Goal: Information Seeking & Learning: Check status

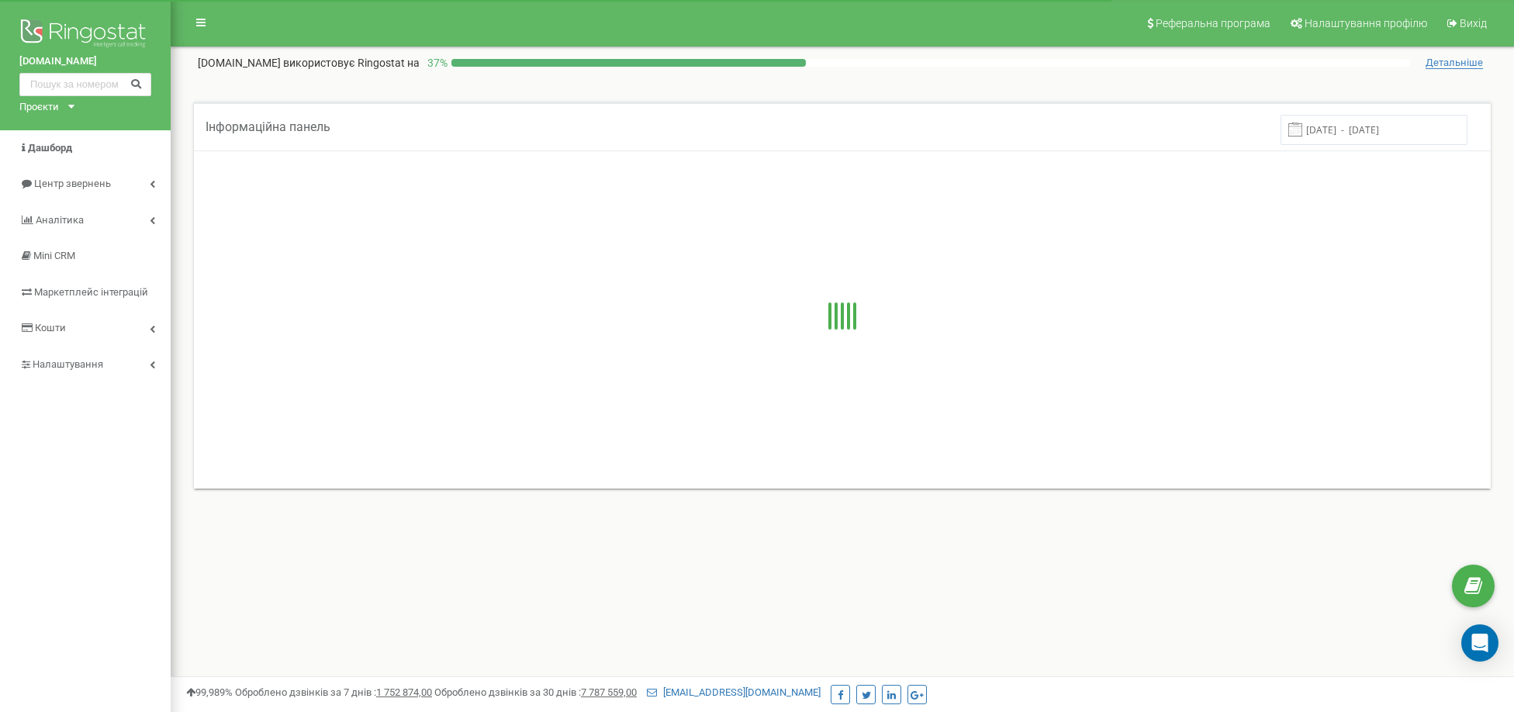
click at [82, 183] on span "Центр звернень" at bounding box center [72, 184] width 77 height 12
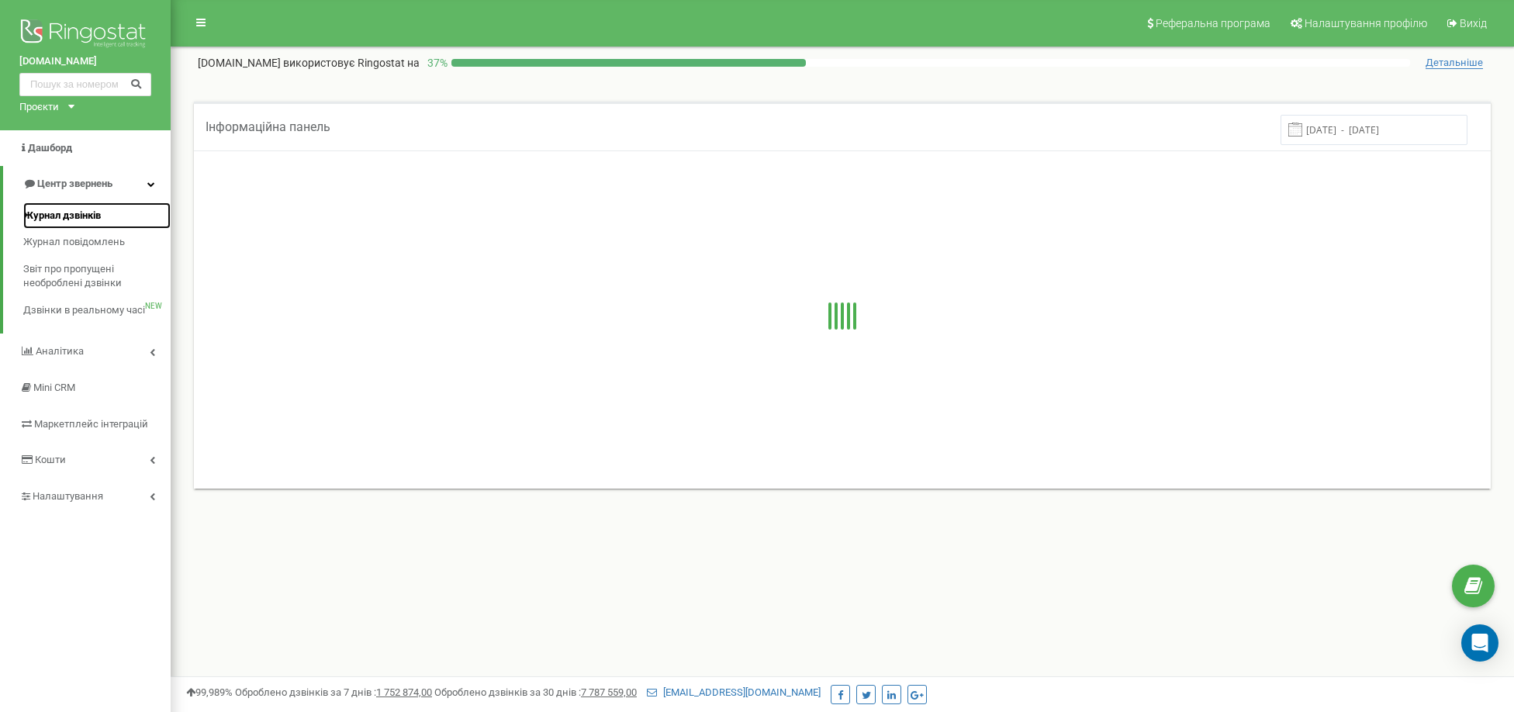
click at [70, 216] on span "Журнал дзвінків" at bounding box center [62, 216] width 78 height 15
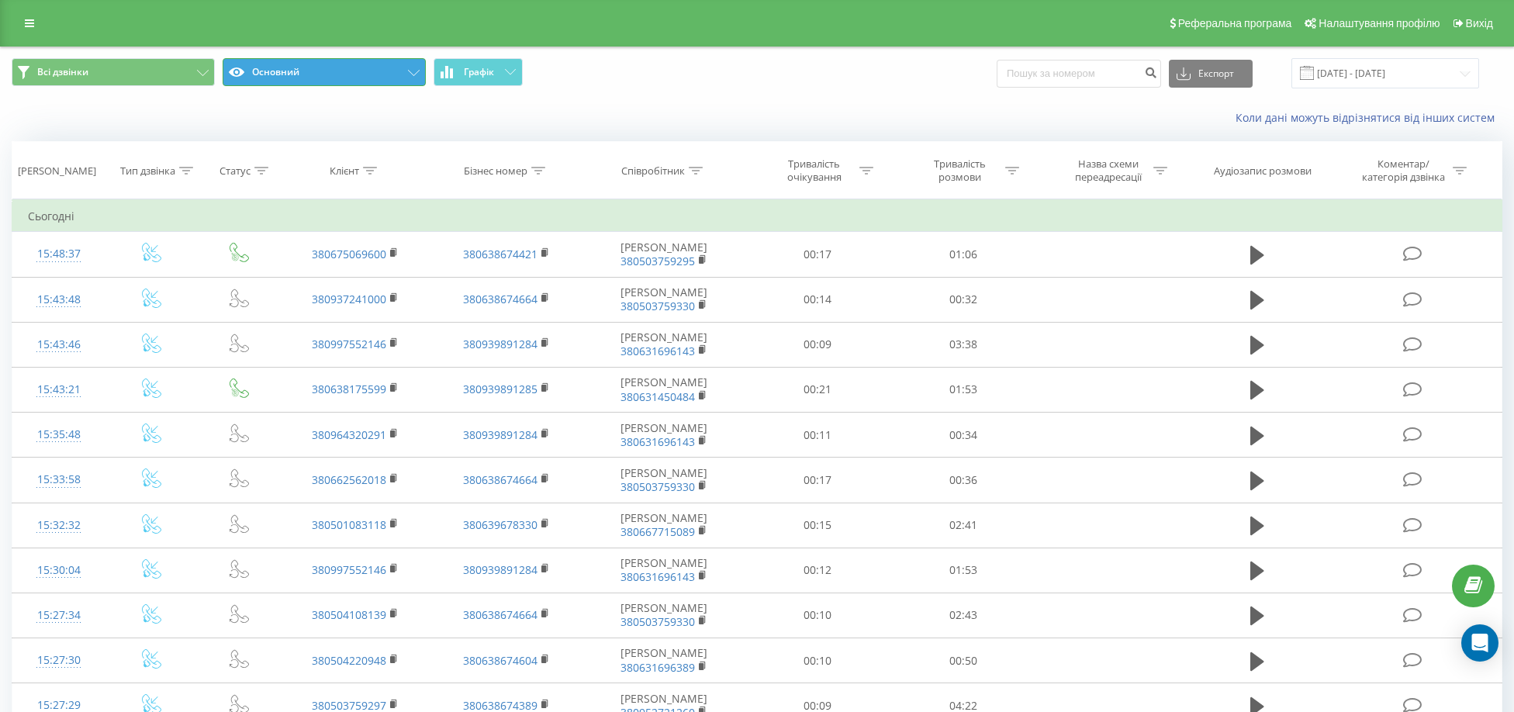
click at [408, 74] on icon at bounding box center [414, 73] width 12 height 6
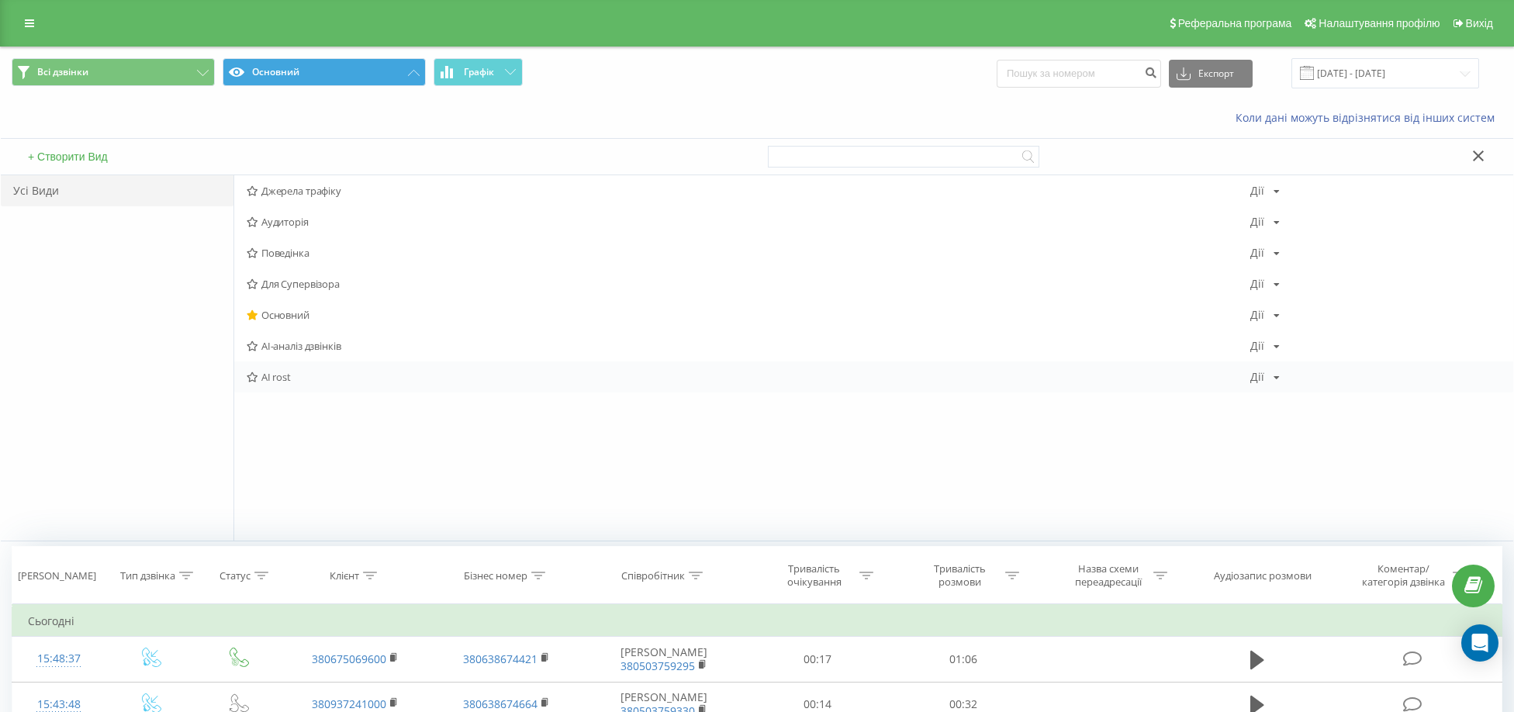
click at [284, 374] on span "AI rost" at bounding box center [748, 376] width 1003 height 11
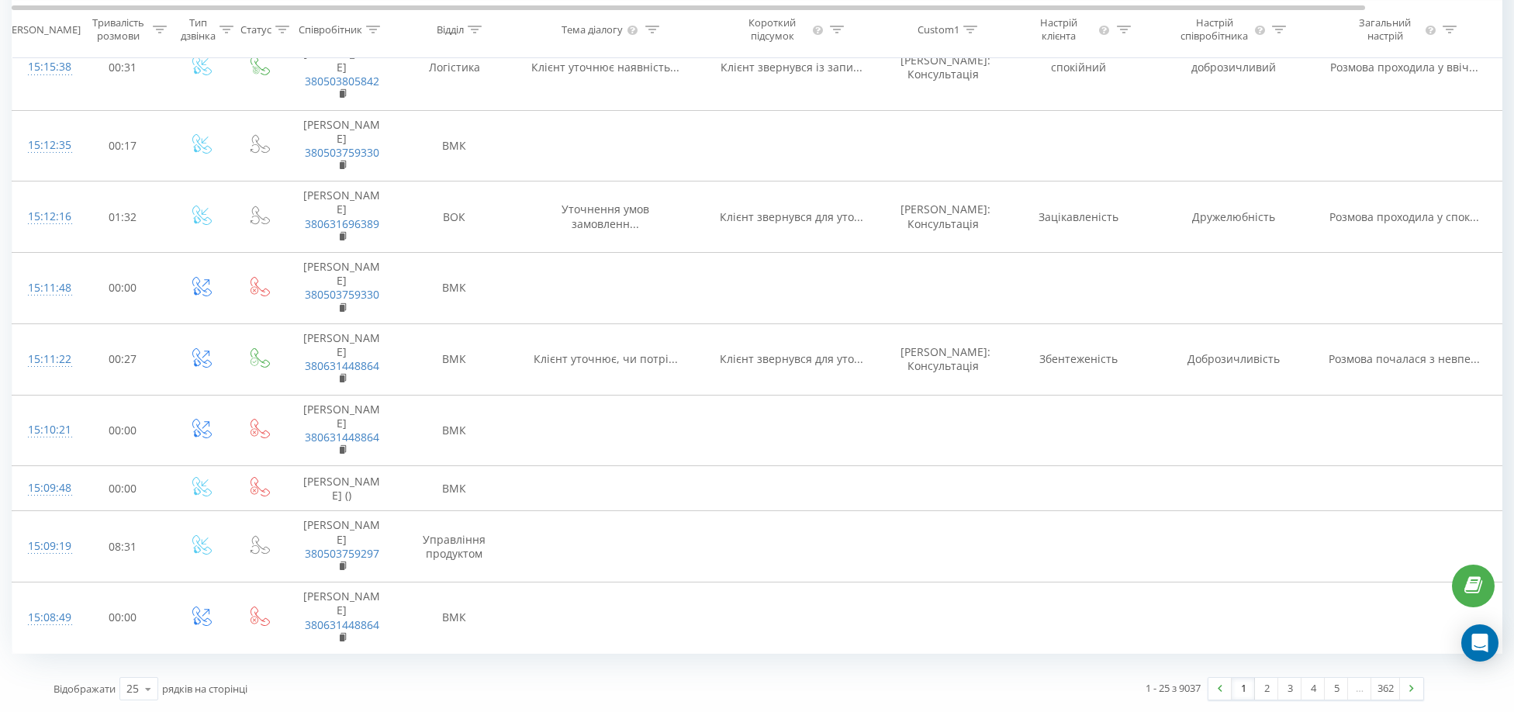
scroll to position [1551, 0]
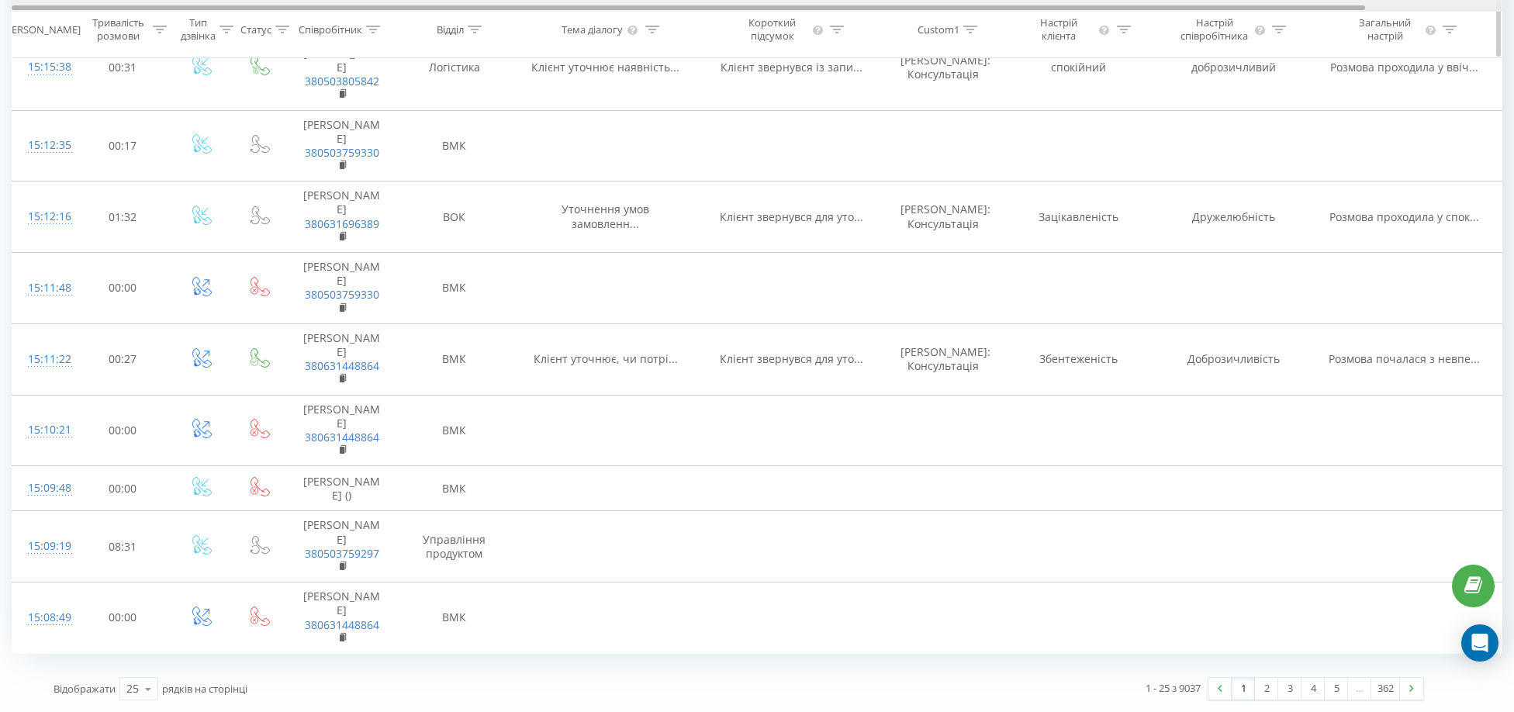
click at [1021, 11] on div "Дата дзвінка Тривалість розмови Тип дзвінка Статус Співробітник Відділ Тема діа…" at bounding box center [757, 29] width 1490 height 58
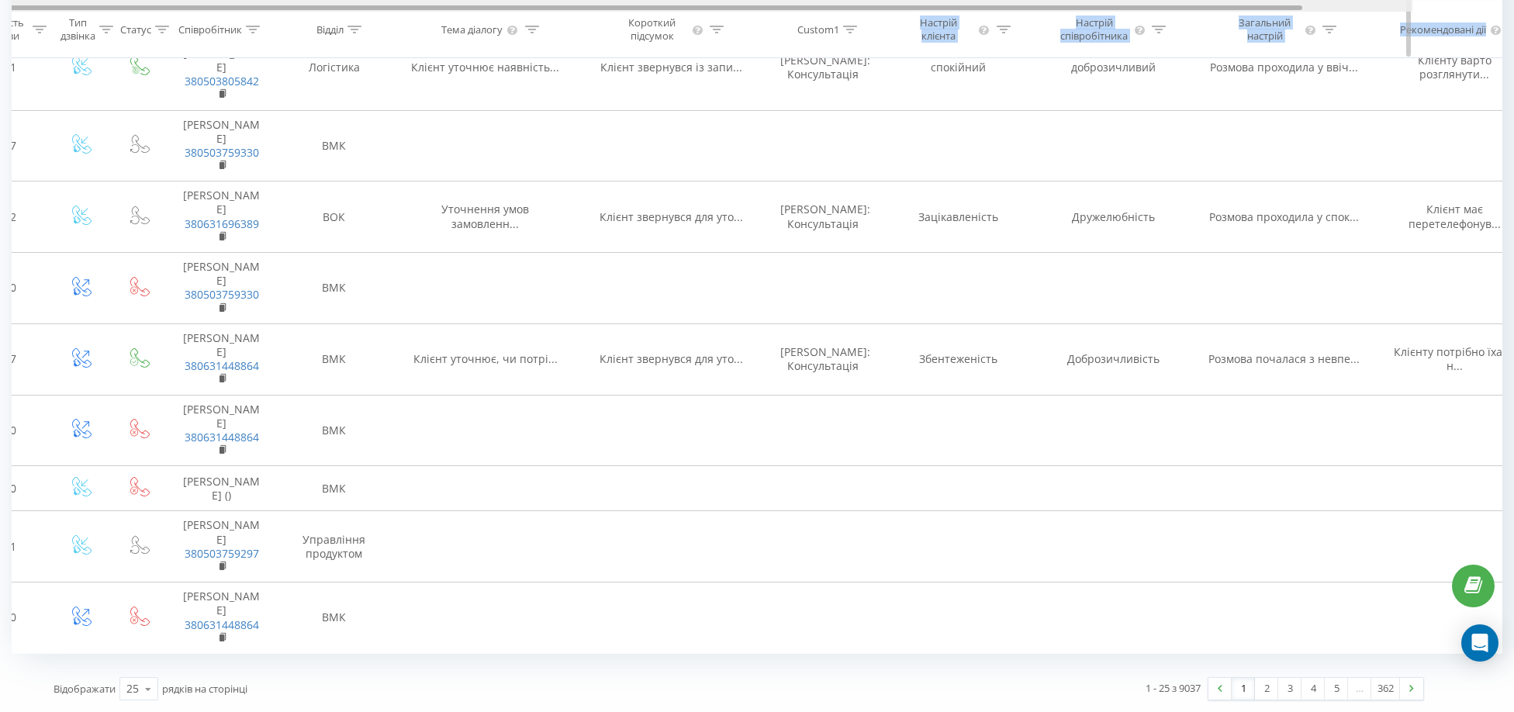
scroll to position [0, 150]
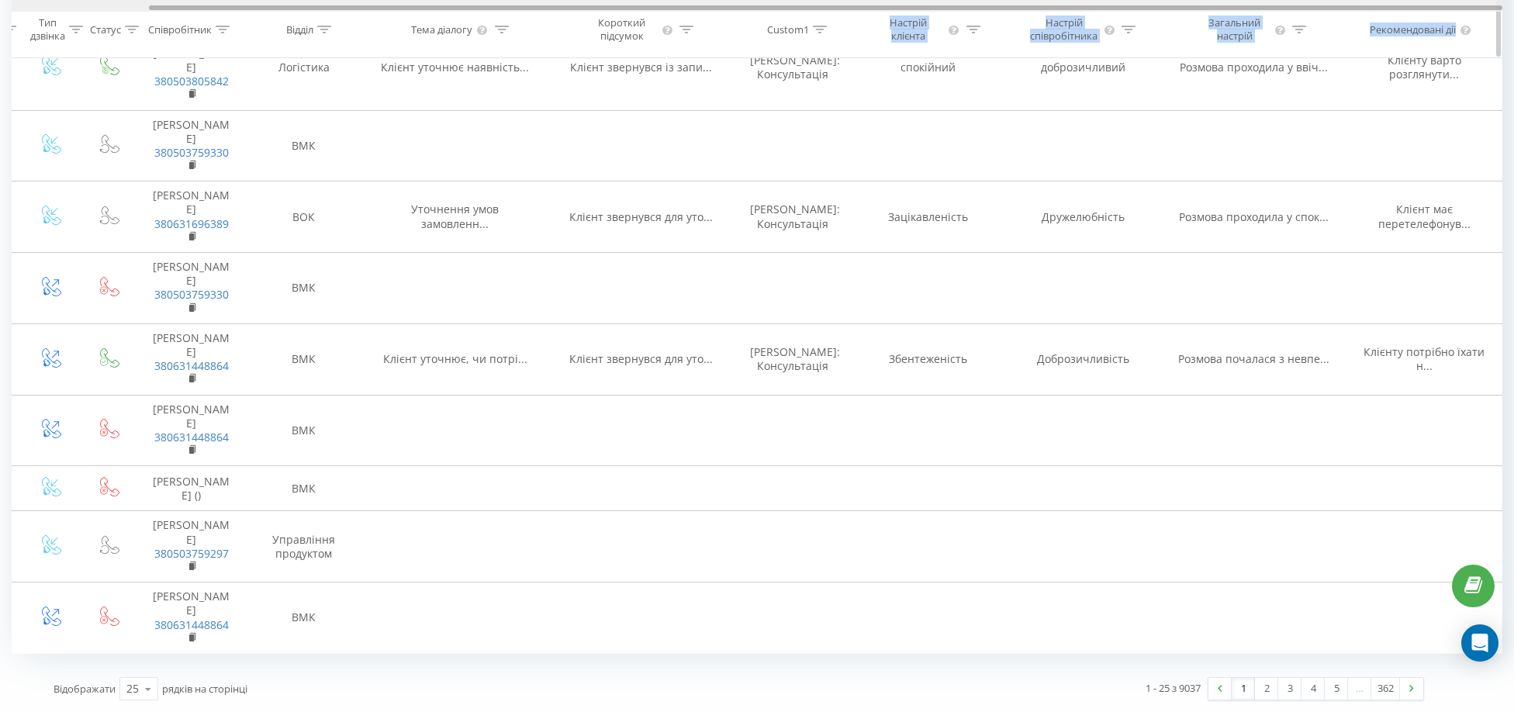
drag, startPoint x: 1021, startPoint y: 8, endPoint x: 1257, endPoint y: 11, distance: 235.8
click at [1257, 11] on div at bounding box center [757, 6] width 1490 height 12
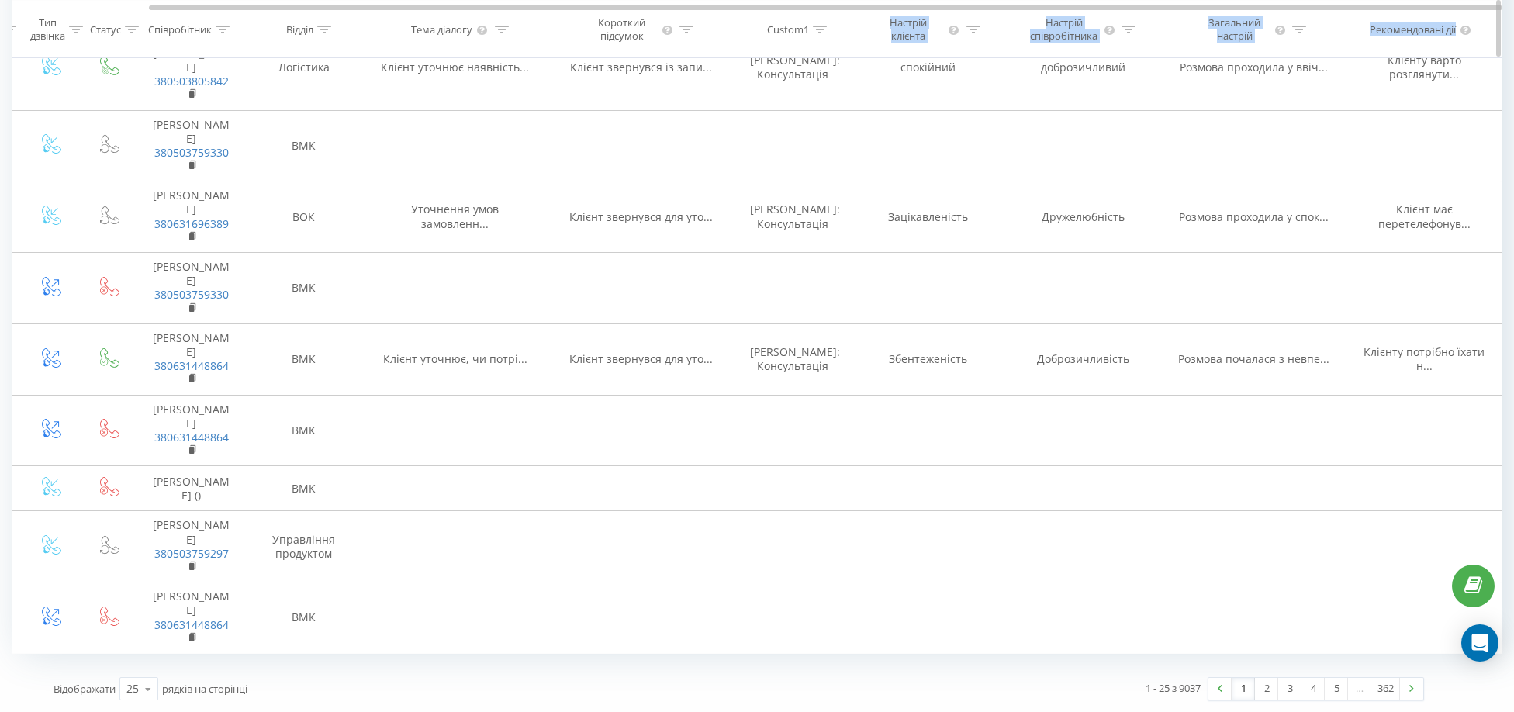
click at [1243, 33] on div "Загальний настрій" at bounding box center [1234, 29] width 74 height 26
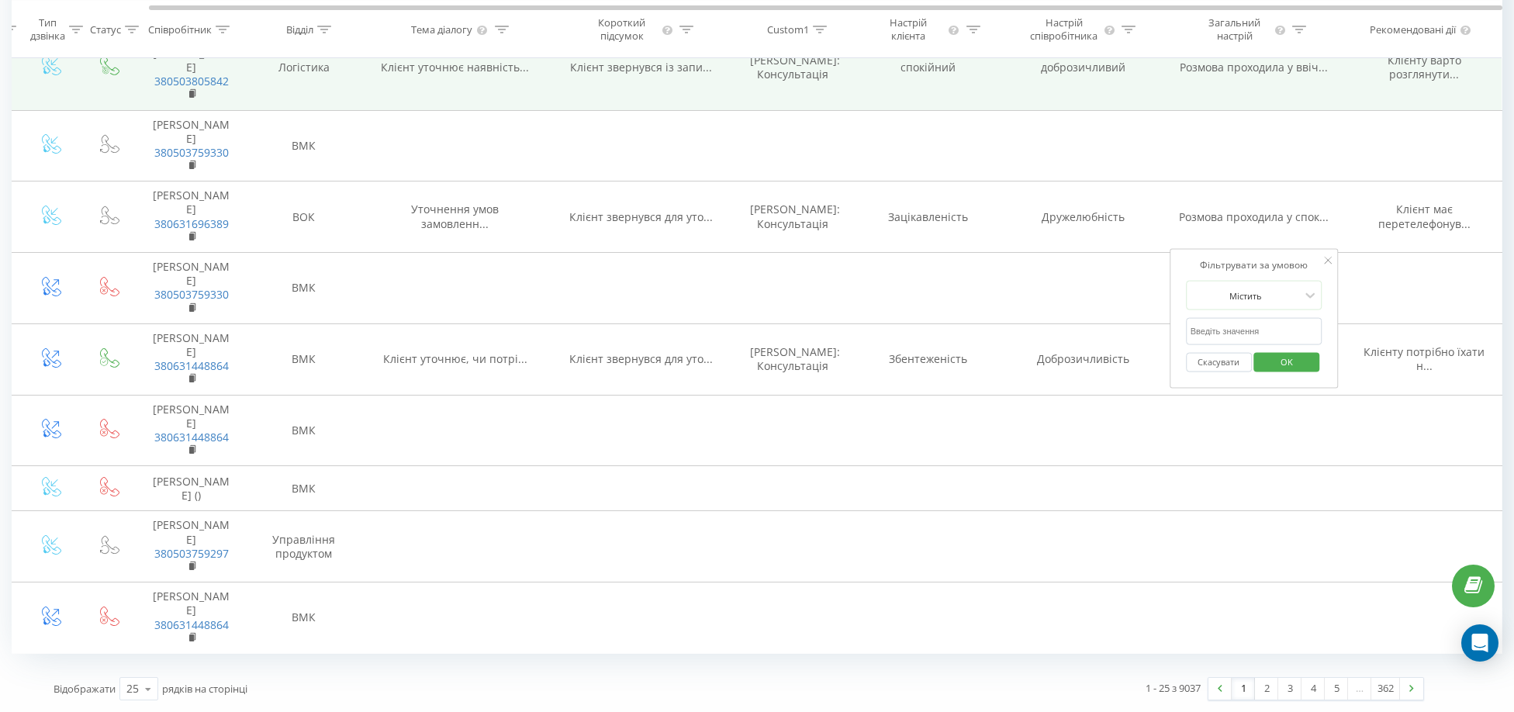
drag, startPoint x: 1091, startPoint y: 120, endPoint x: 1091, endPoint y: 110, distance: 10.1
click at [1091, 110] on td "доброзичливий" at bounding box center [1083, 67] width 155 height 85
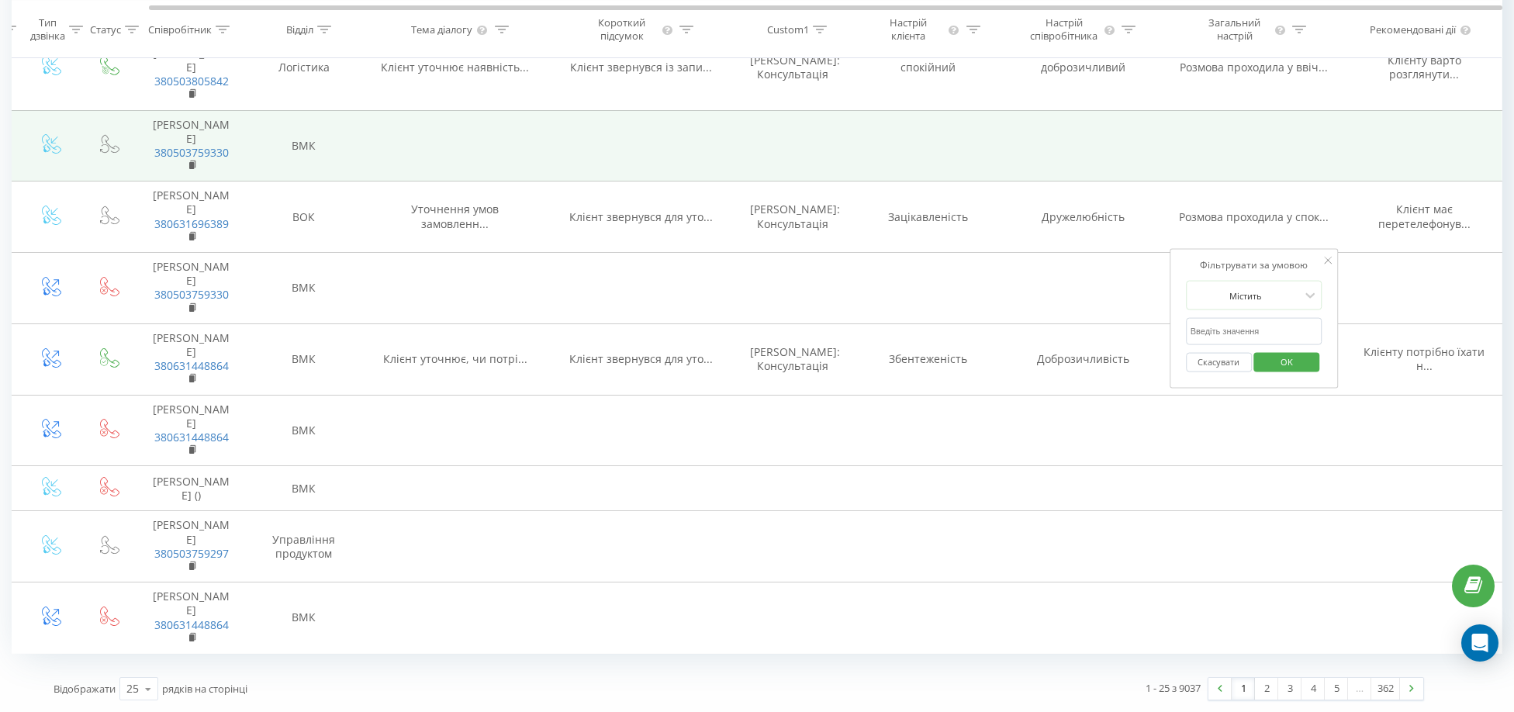
click at [1082, 181] on td at bounding box center [1083, 145] width 155 height 71
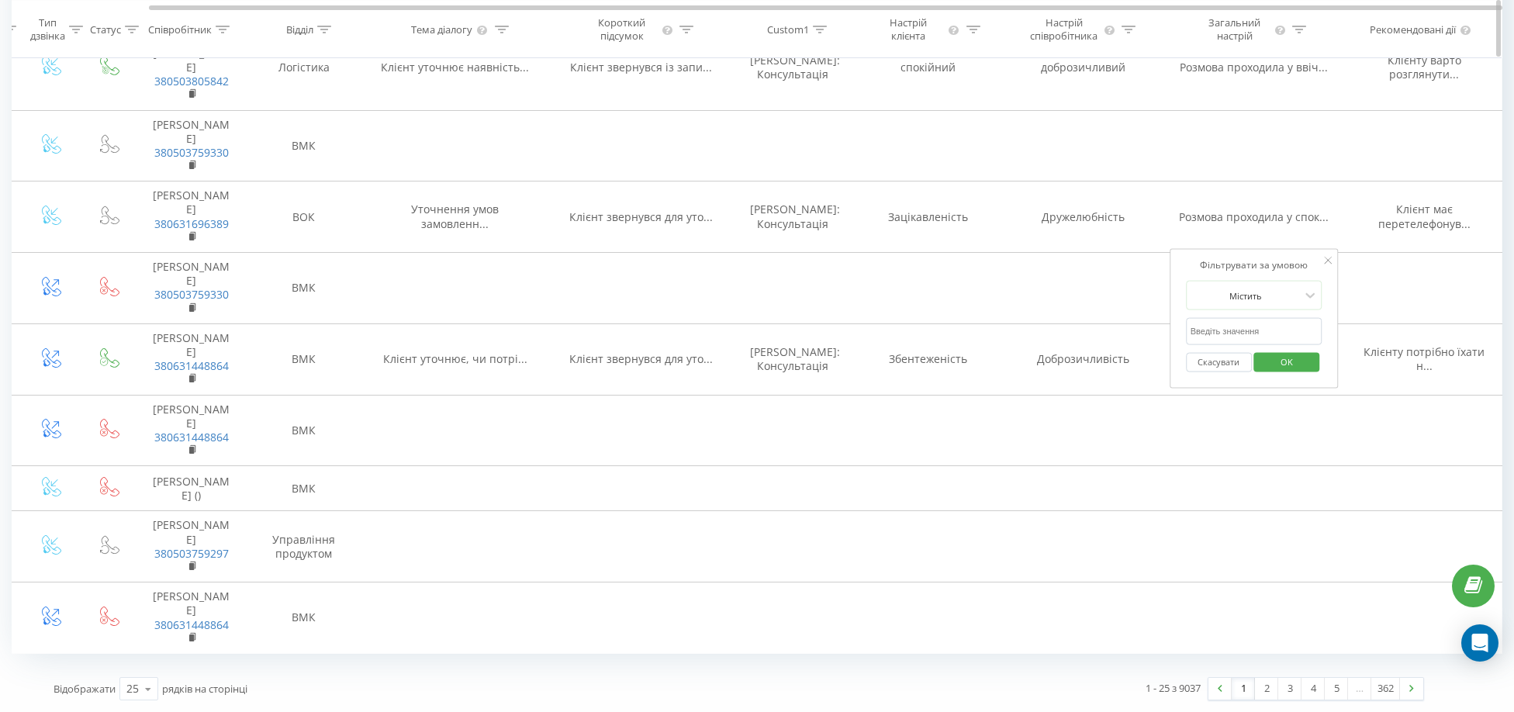
click at [1163, 31] on div "Загальний настрій" at bounding box center [1254, 29] width 186 height 26
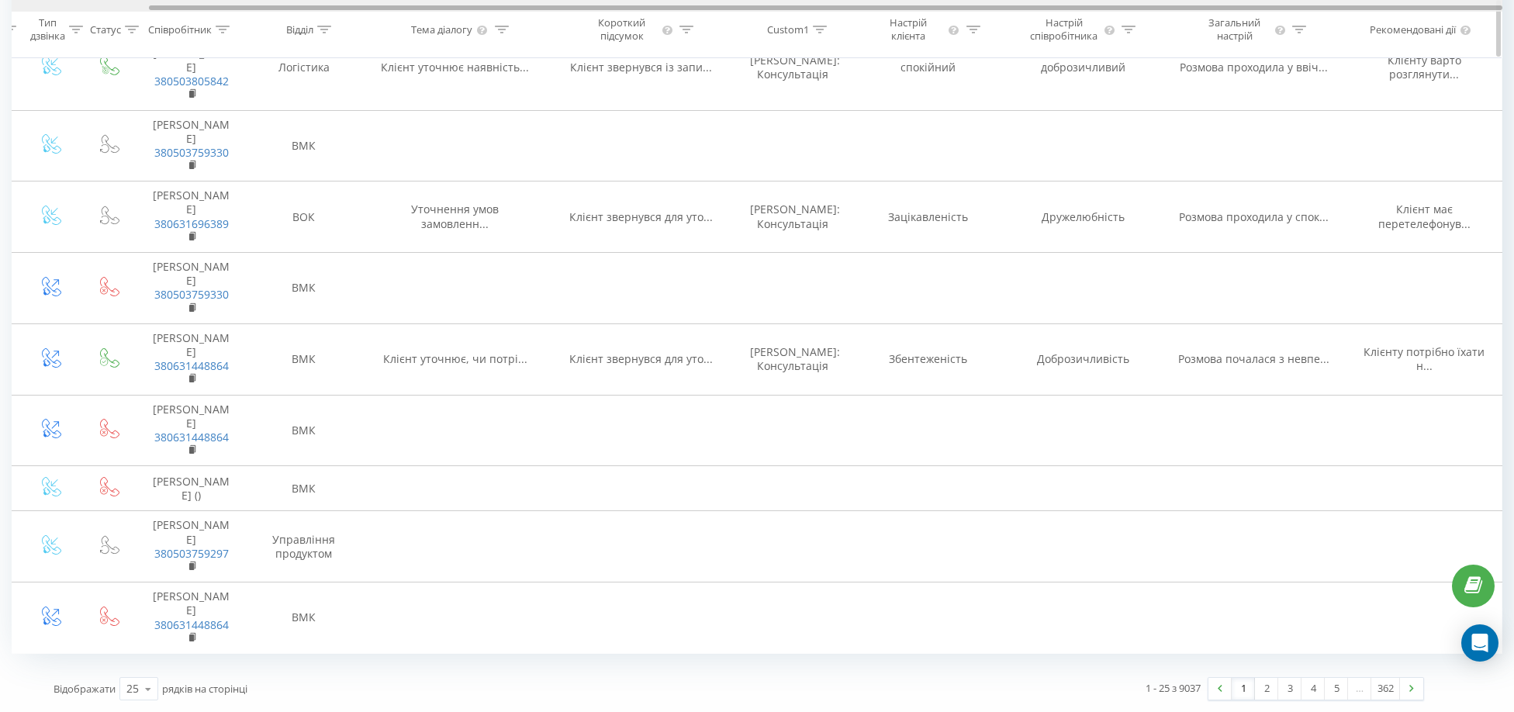
scroll to position [0, 0]
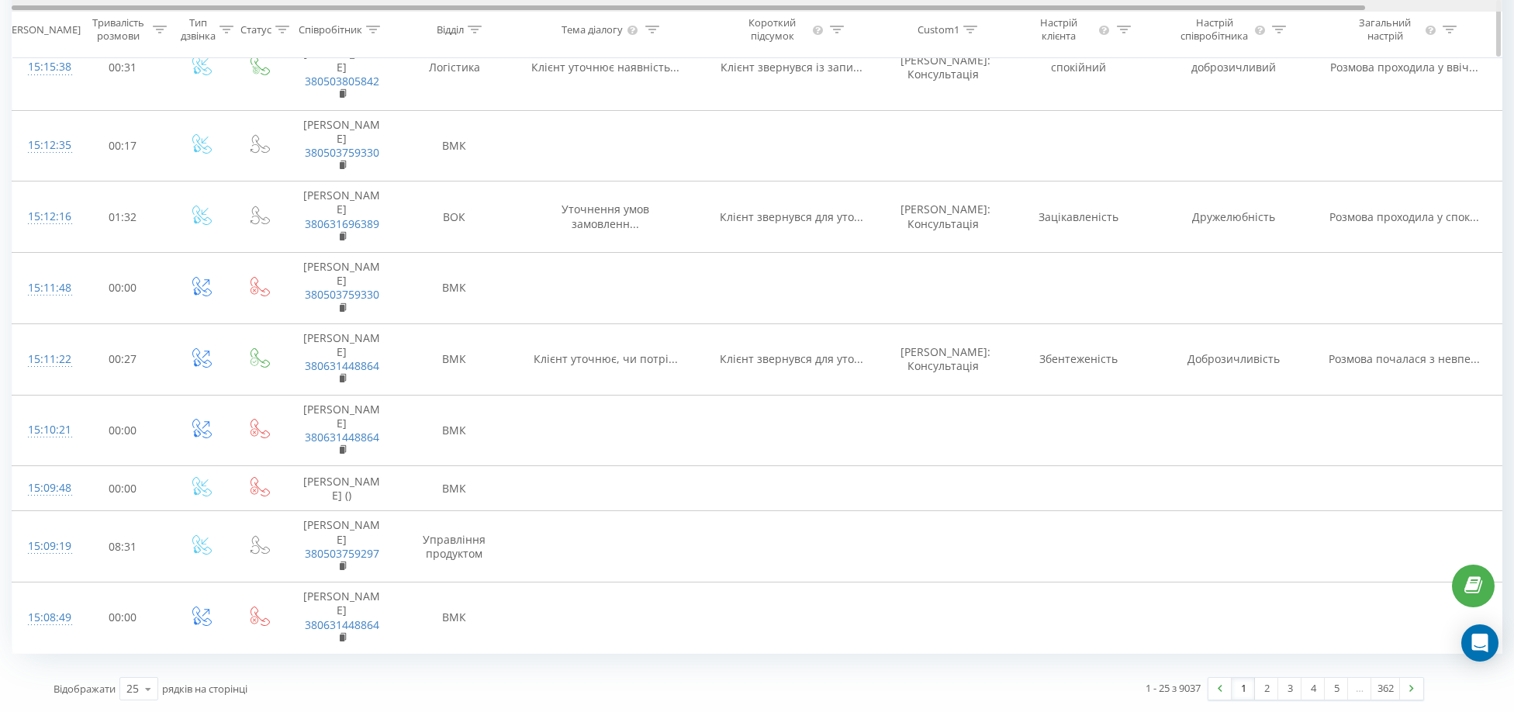
drag, startPoint x: 1178, startPoint y: 7, endPoint x: 392, endPoint y: 12, distance: 786.3
click at [395, 2] on div at bounding box center [757, 6] width 1490 height 12
